Goal: Transaction & Acquisition: Purchase product/service

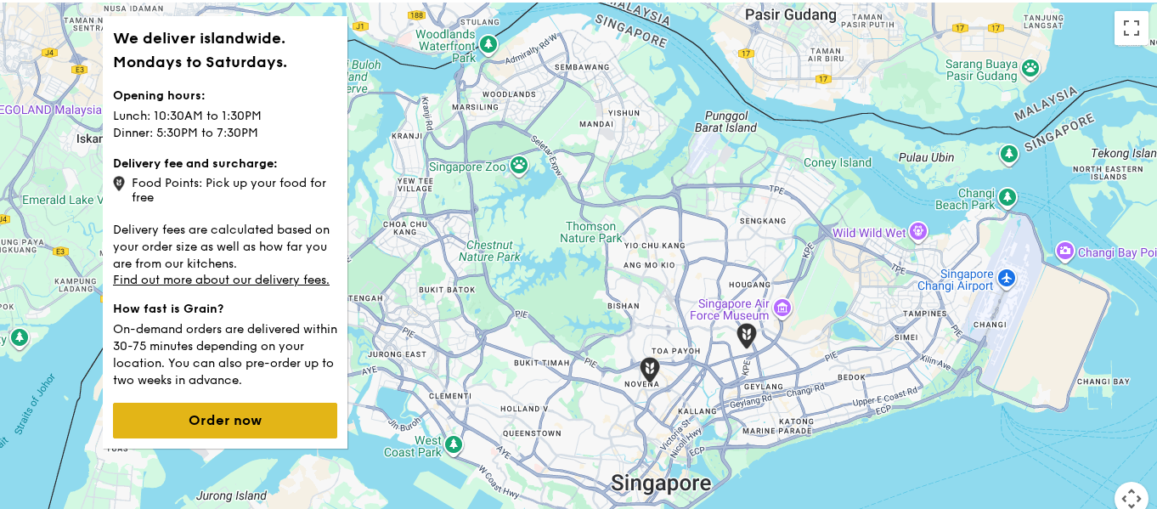
scroll to position [170, 0]
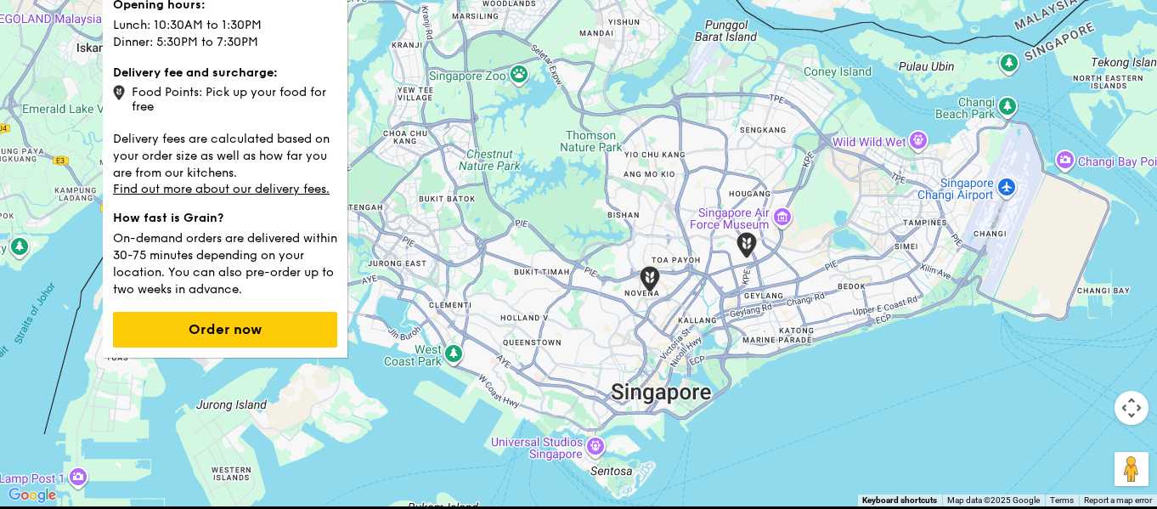
click at [281, 348] on div "We deliver islandwide. Mondays to Saturdays. Opening hours: Lunch: 10:30AM to 1…" at bounding box center [225, 141] width 245 height 432
click at [277, 193] on link "Find out more about our delivery fees." at bounding box center [221, 189] width 217 height 14
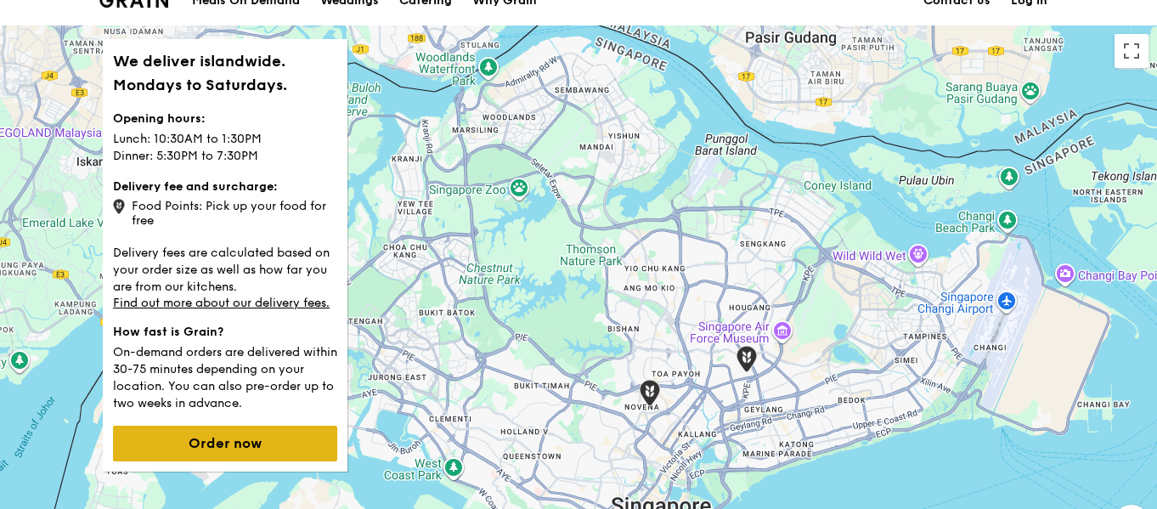
scroll to position [85, 0]
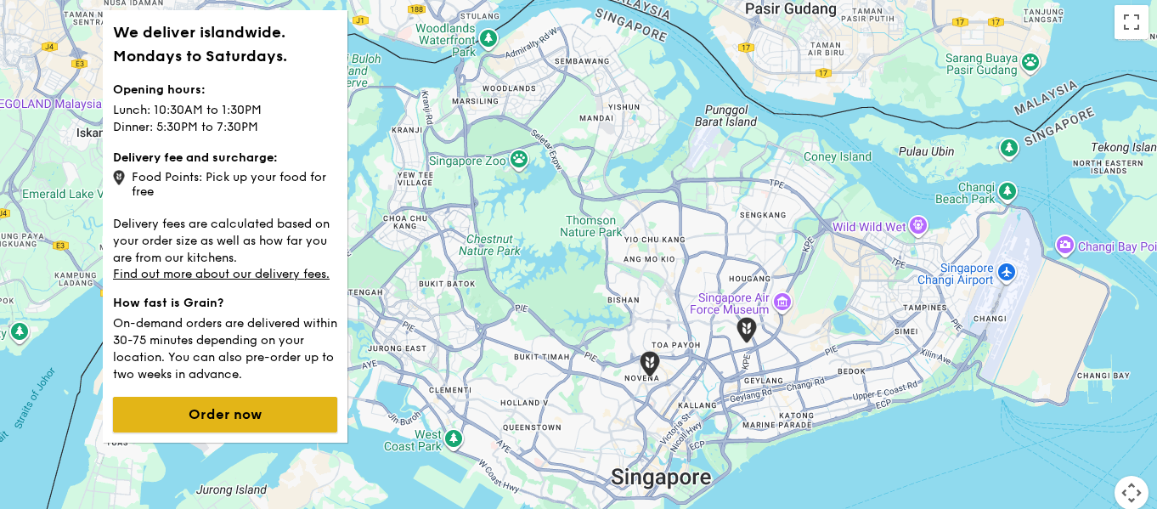
click at [273, 418] on button "Order now" at bounding box center [225, 415] width 224 height 36
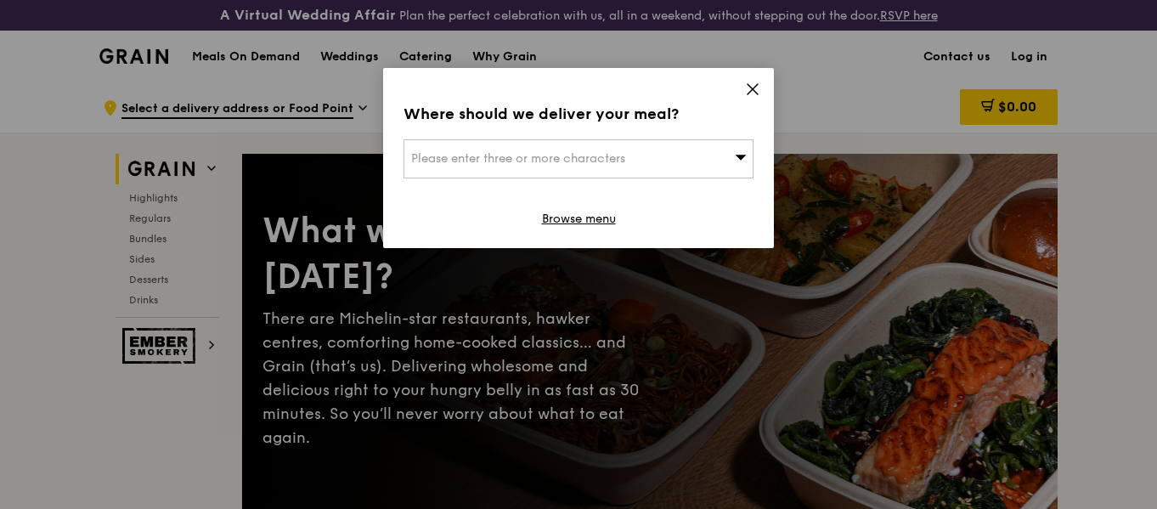
click at [553, 166] on div "Please enter three or more characters" at bounding box center [578, 158] width 350 height 39
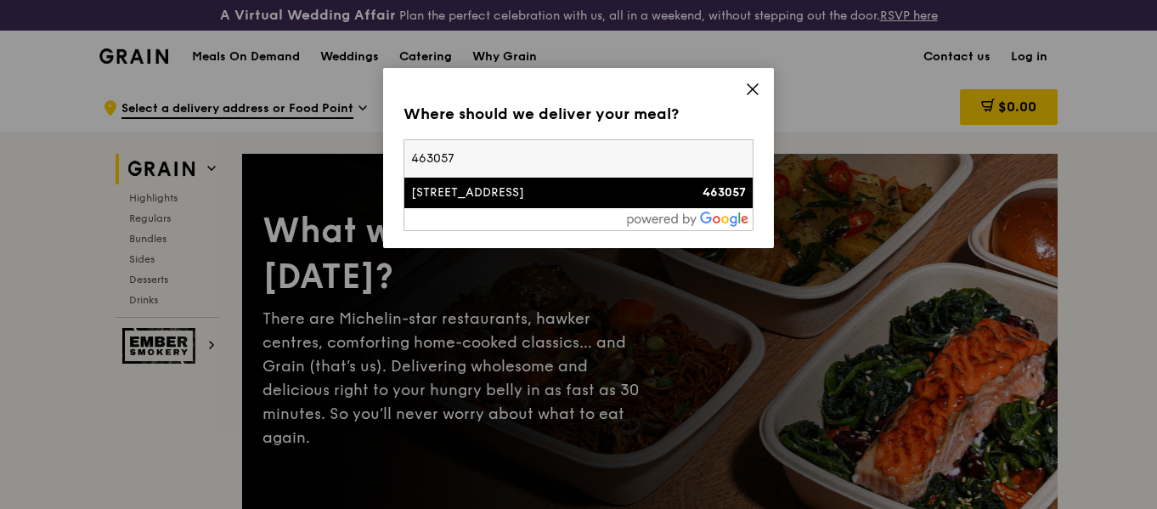
type input "463057"
click at [533, 200] on div "[STREET_ADDRESS]" at bounding box center [536, 192] width 251 height 17
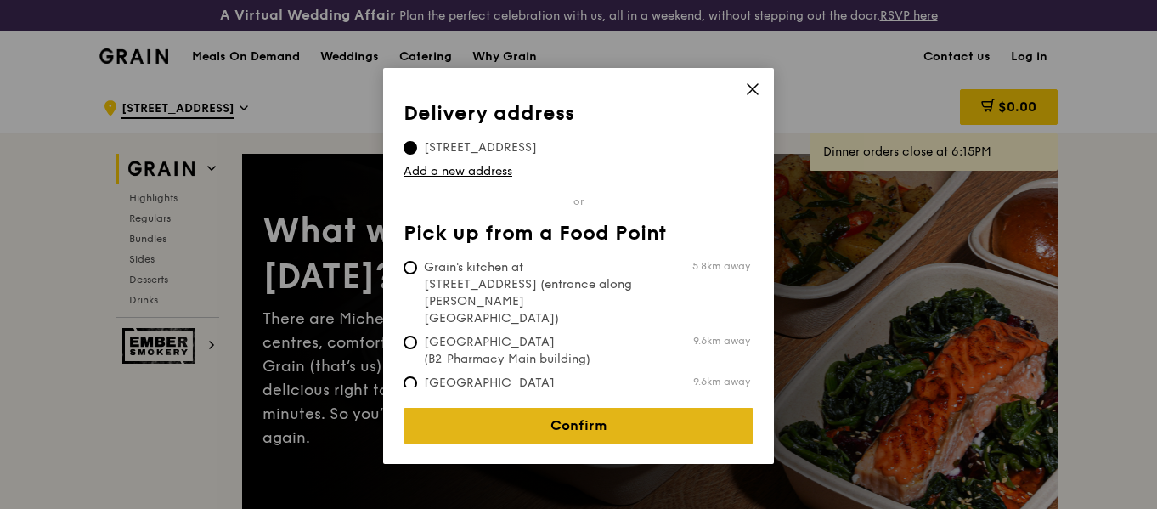
click at [545, 415] on link "Confirm" at bounding box center [578, 426] width 350 height 36
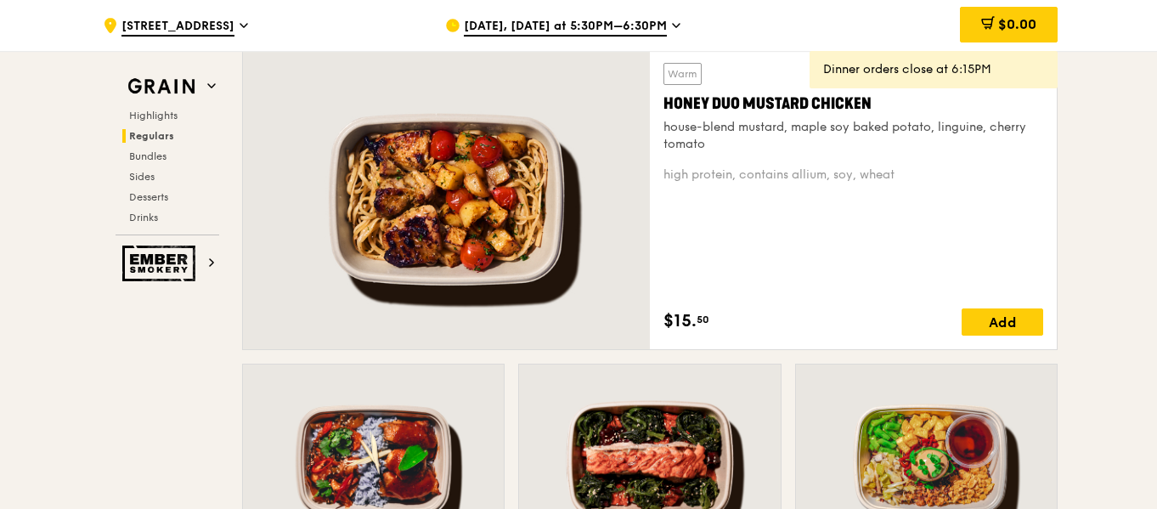
scroll to position [1274, 0]
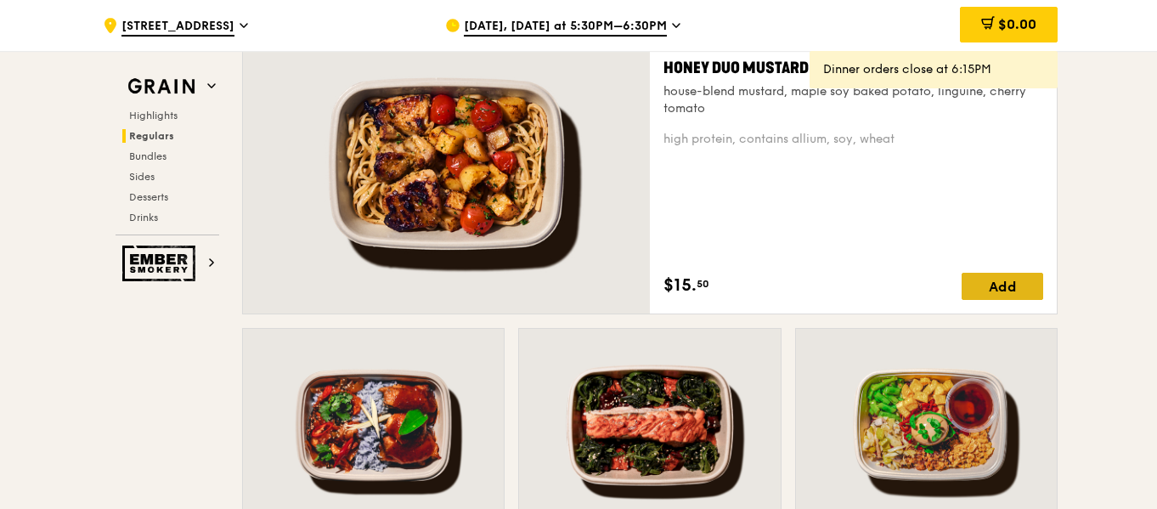
click at [1032, 288] on div "Add" at bounding box center [1003, 286] width 82 height 27
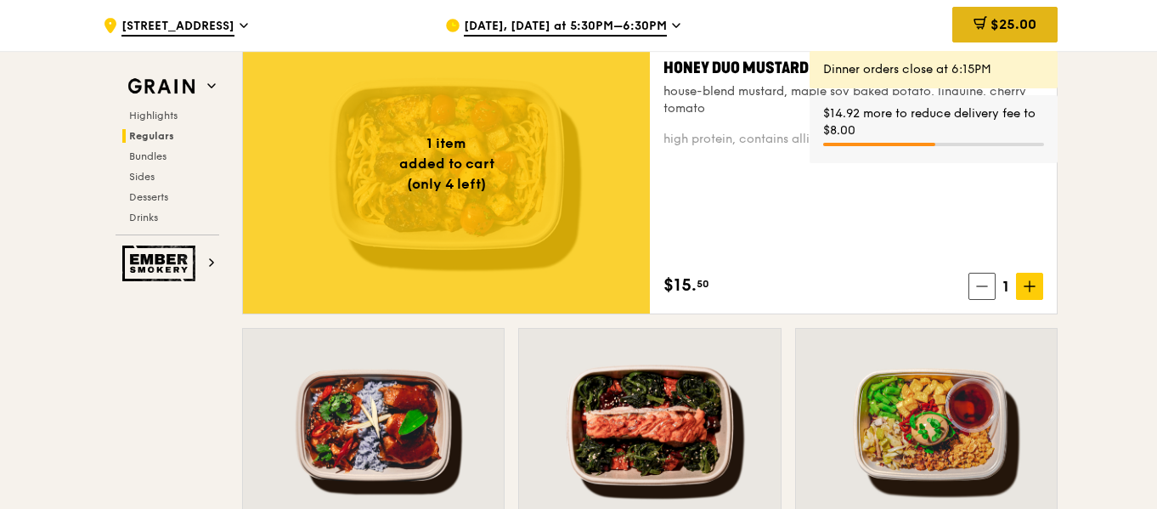
click at [986, 22] on div "$25.00" at bounding box center [1004, 25] width 105 height 36
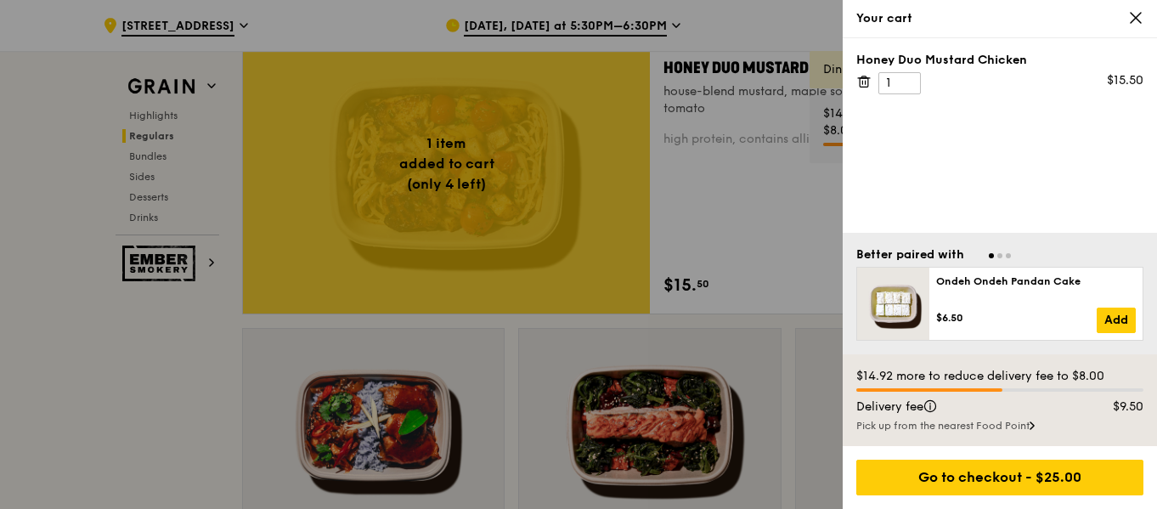
scroll to position [1359, 0]
